Goal: Consume media (video, audio)

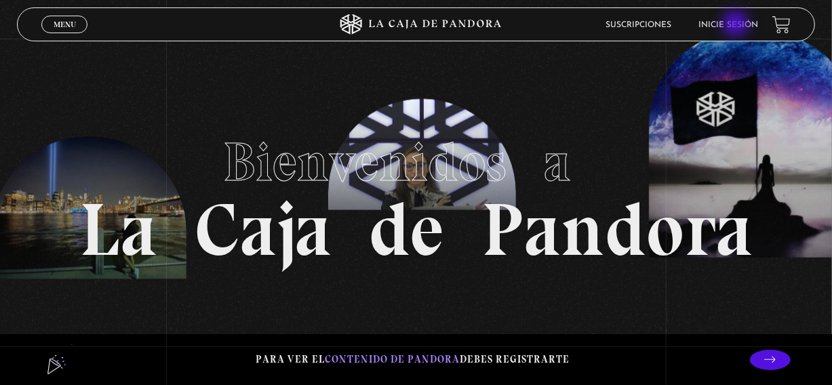
click at [737, 25] on link "Inicie sesión" at bounding box center [729, 25] width 60 height 8
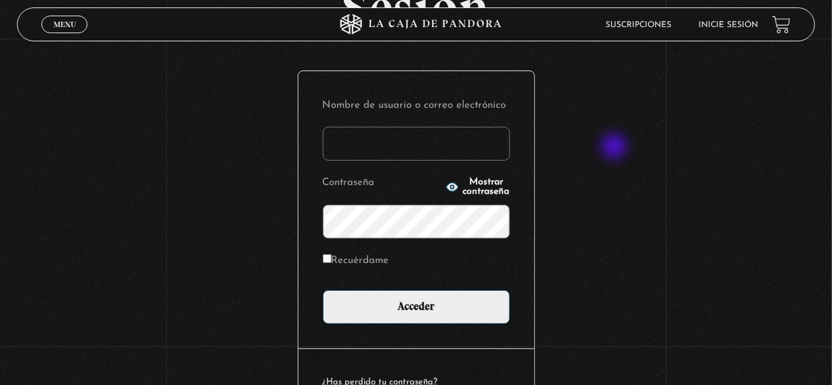
scroll to position [127, 0]
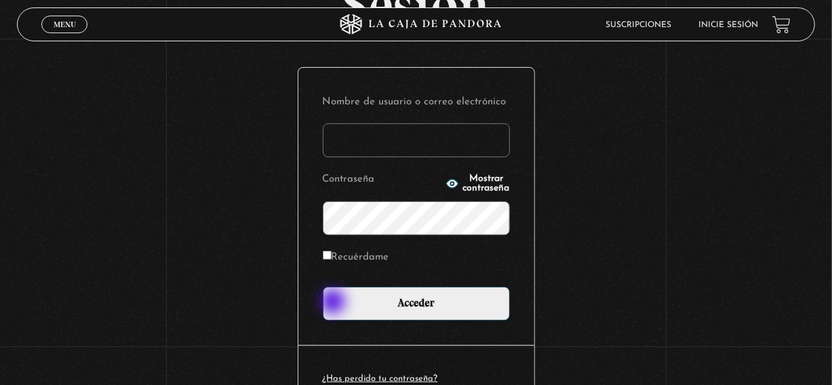
type input "[EMAIL_ADDRESS][DOMAIN_NAME]"
click at [332, 260] on input "Recuérdame" at bounding box center [327, 255] width 9 height 9
checkbox input "true"
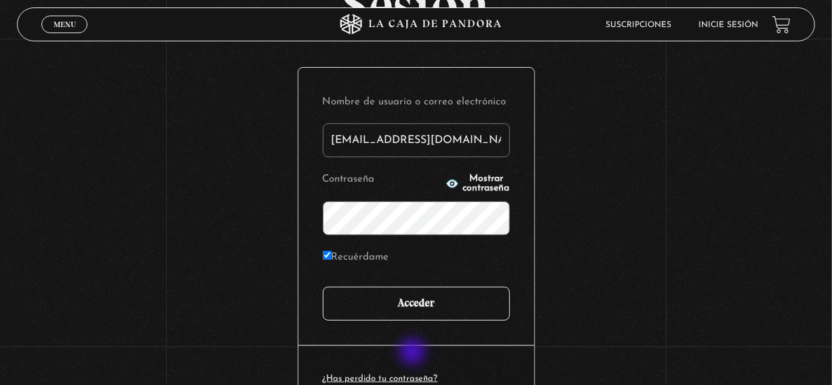
click at [414, 321] on input "Acceder" at bounding box center [416, 304] width 187 height 34
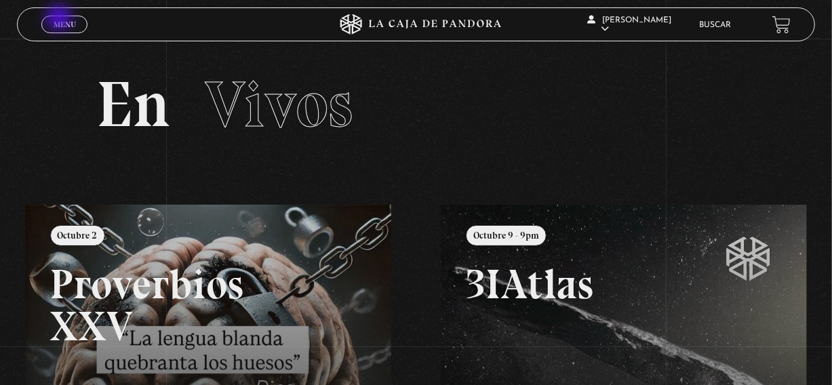
click at [60, 20] on span "Menu" at bounding box center [65, 24] width 22 height 8
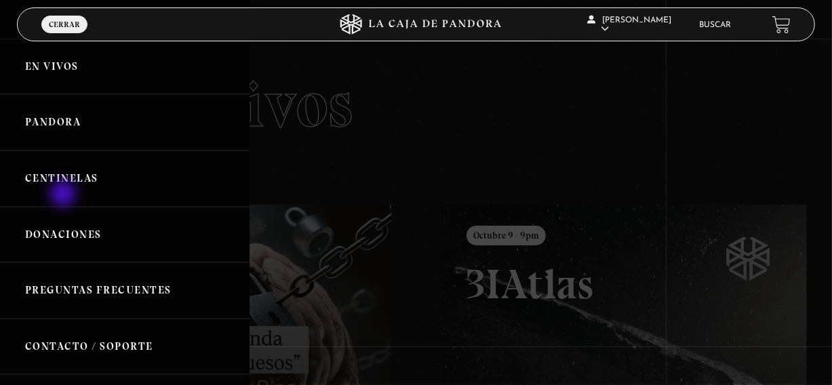
click at [64, 195] on link "Centinelas" at bounding box center [125, 179] width 250 height 56
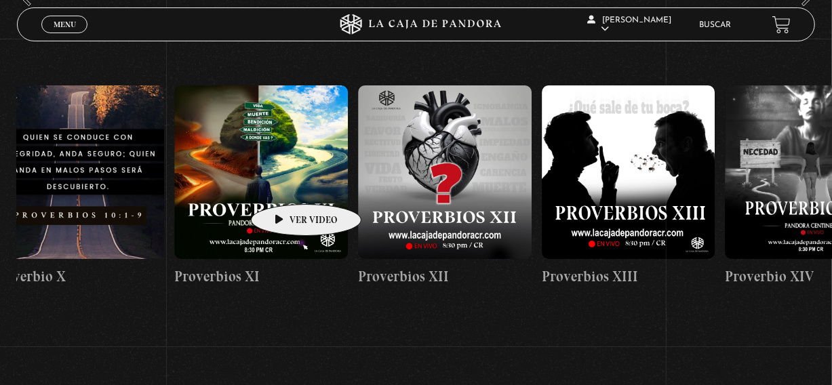
scroll to position [0, 2229]
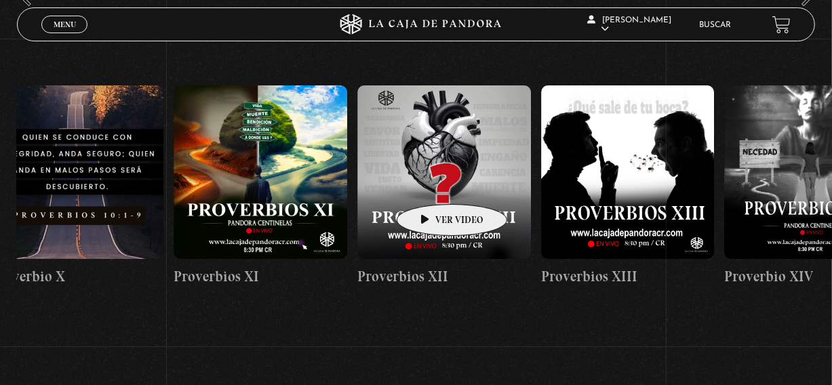
click at [431, 184] on figure at bounding box center [444, 172] width 174 height 174
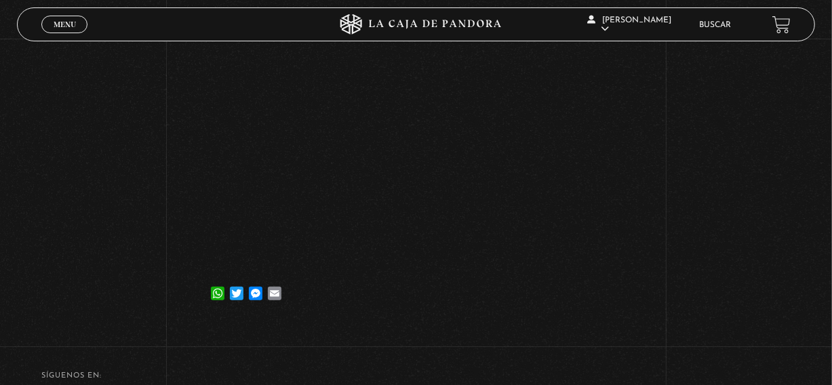
scroll to position [201, 0]
